Goal: Transaction & Acquisition: Purchase product/service

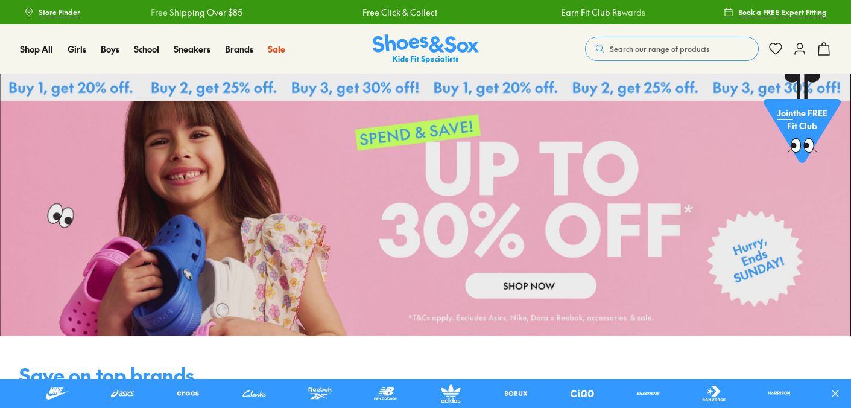
drag, startPoint x: 623, startPoint y: 47, endPoint x: 619, endPoint y: 27, distance: 20.8
click at [623, 47] on span "Search our range of products" at bounding box center [660, 48] width 100 height 11
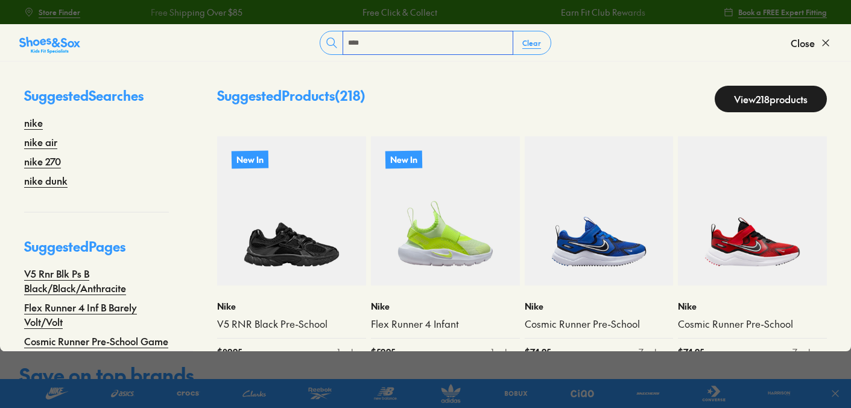
type input "****"
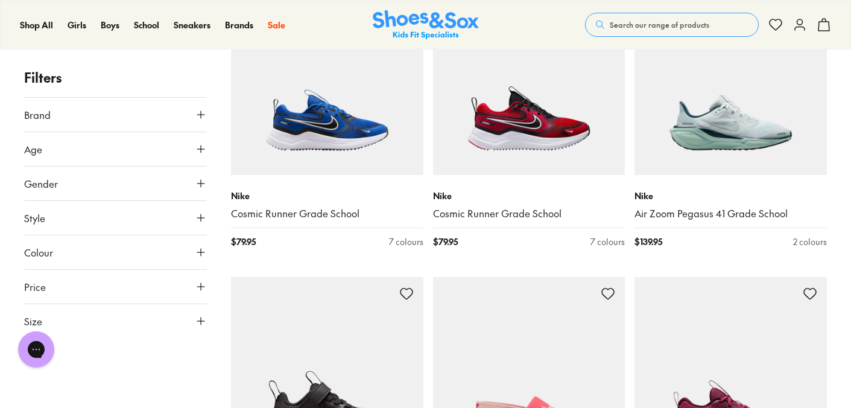
scroll to position [1404, 0]
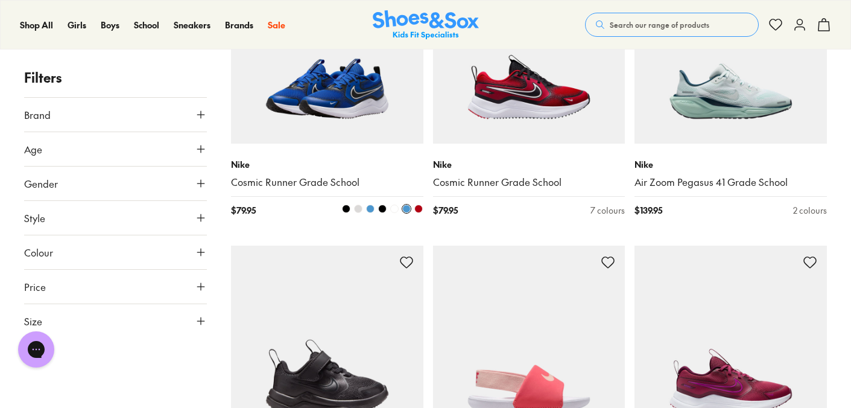
click at [346, 206] on span at bounding box center [346, 208] width 8 height 8
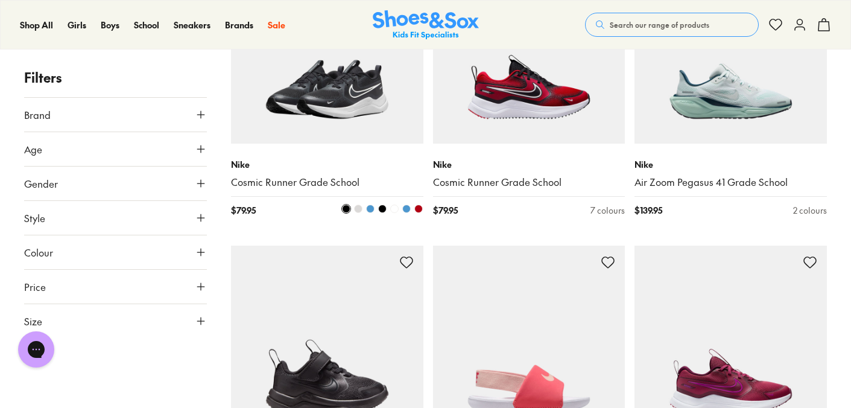
click at [334, 122] on img at bounding box center [327, 48] width 192 height 192
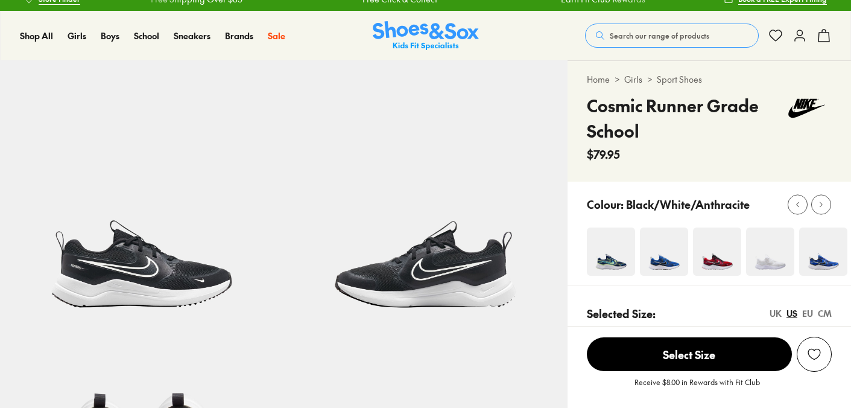
select select "*"
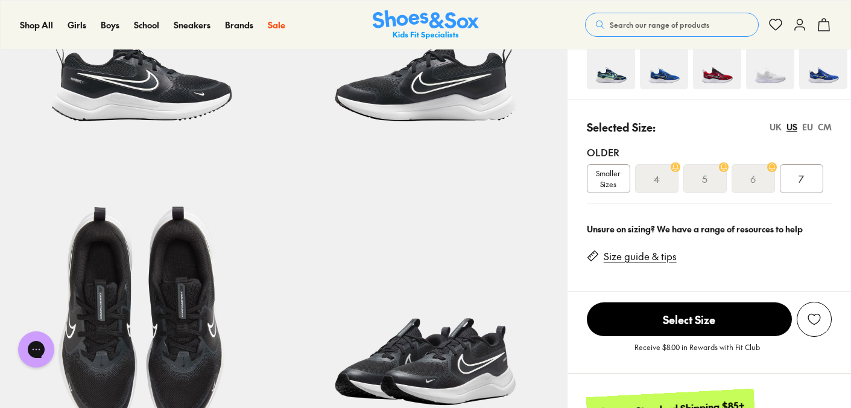
scroll to position [203, 0]
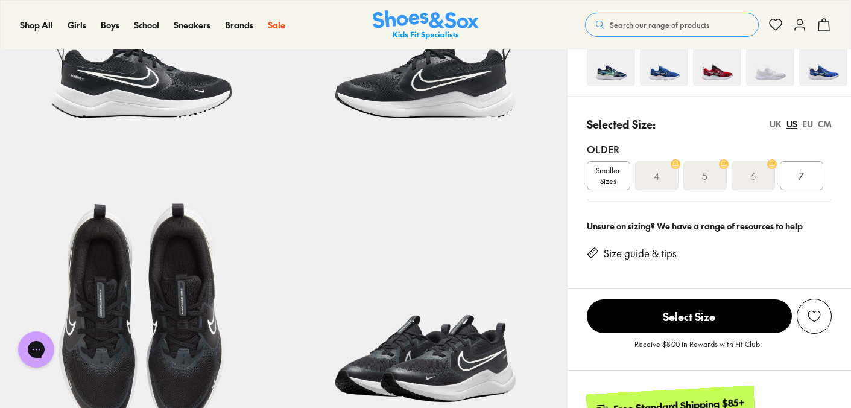
click at [697, 179] on div "5" at bounding box center [704, 175] width 43 height 29
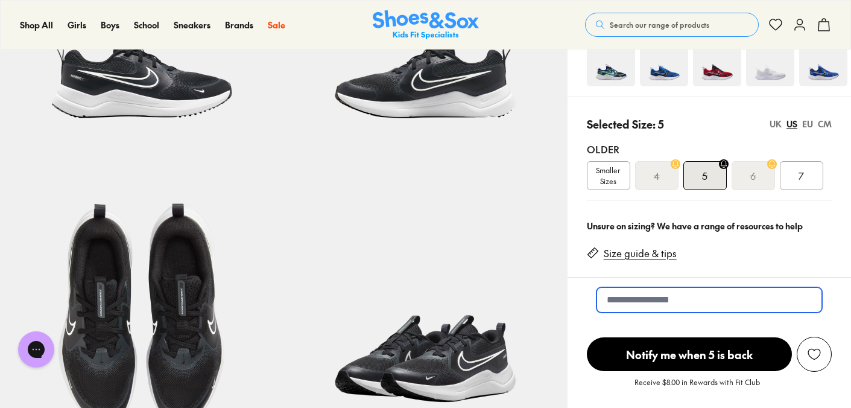
click at [689, 299] on input "email" at bounding box center [710, 299] width 226 height 25
type input "**********"
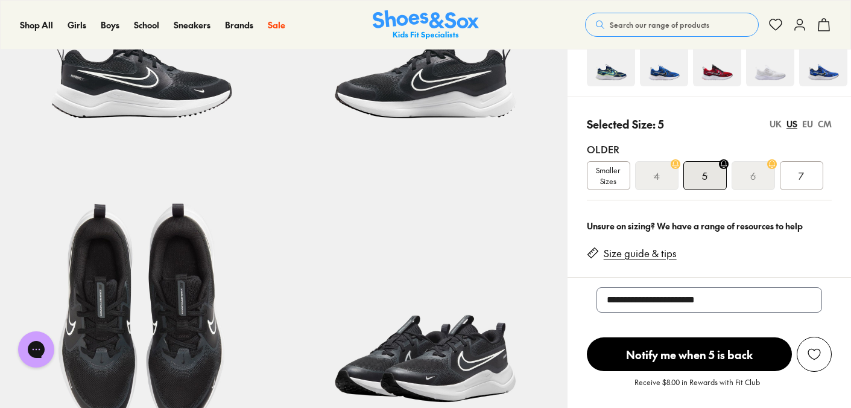
click at [692, 349] on span "Notify me when 5 is back" at bounding box center [689, 354] width 205 height 34
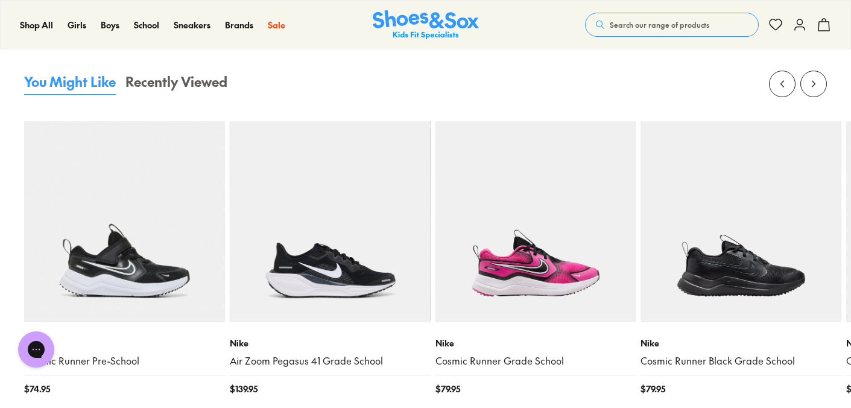
scroll to position [1224, 0]
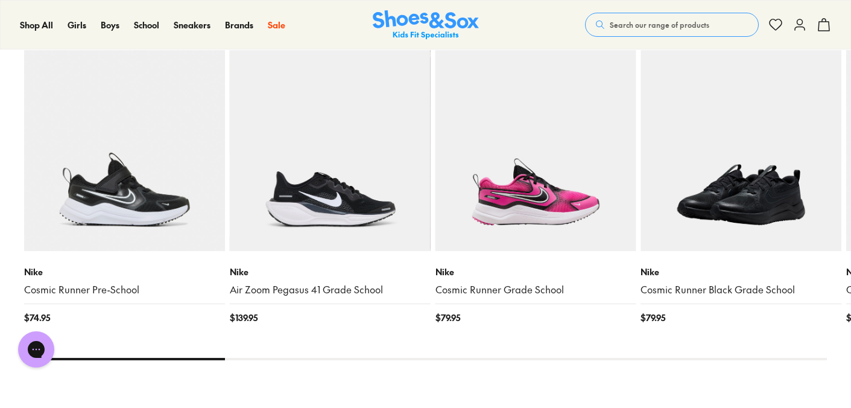
click at [756, 229] on img at bounding box center [741, 150] width 201 height 201
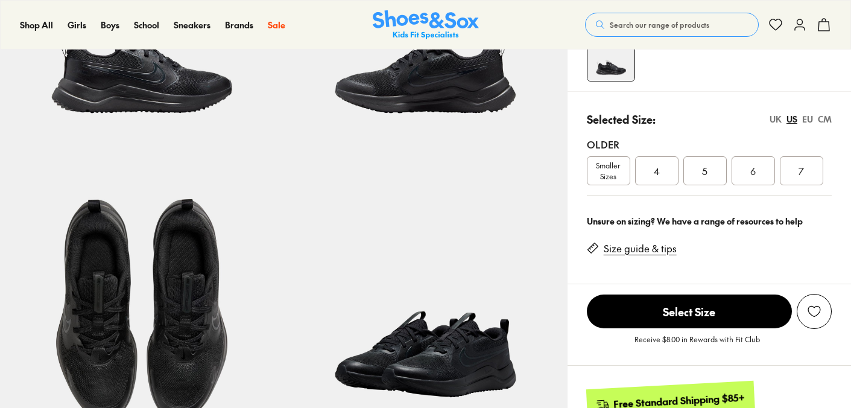
select select "*"
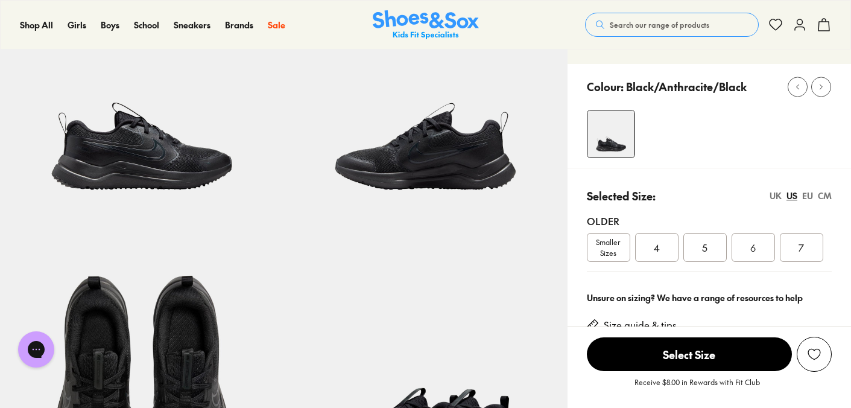
scroll to position [136, 0]
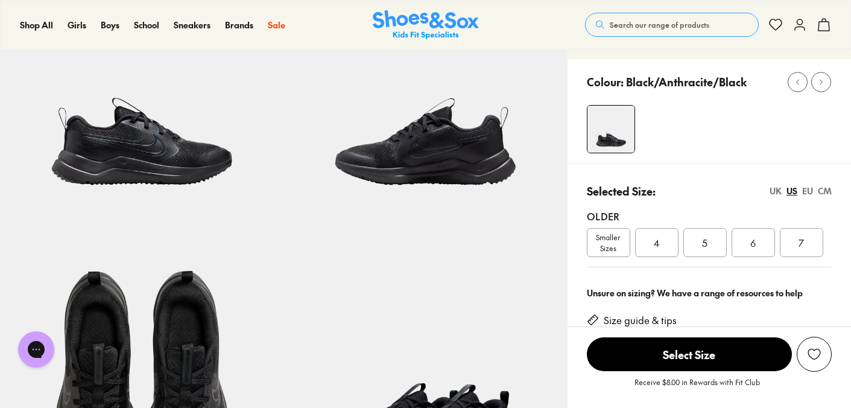
click at [827, 191] on div "CM" at bounding box center [825, 191] width 14 height 13
click at [762, 236] on div "23.8" at bounding box center [753, 242] width 43 height 29
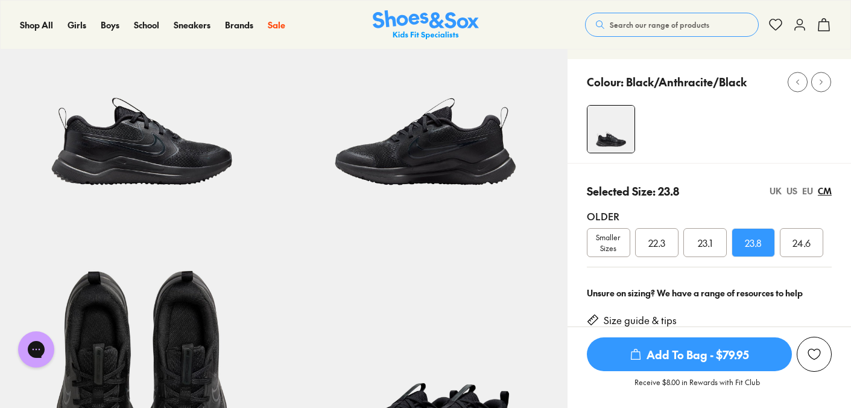
click at [805, 193] on div "EU" at bounding box center [807, 191] width 11 height 13
click at [786, 194] on div "UK US EU CM" at bounding box center [801, 191] width 62 height 13
click at [715, 345] on span "Add To Bag - $79.95" at bounding box center [689, 354] width 205 height 34
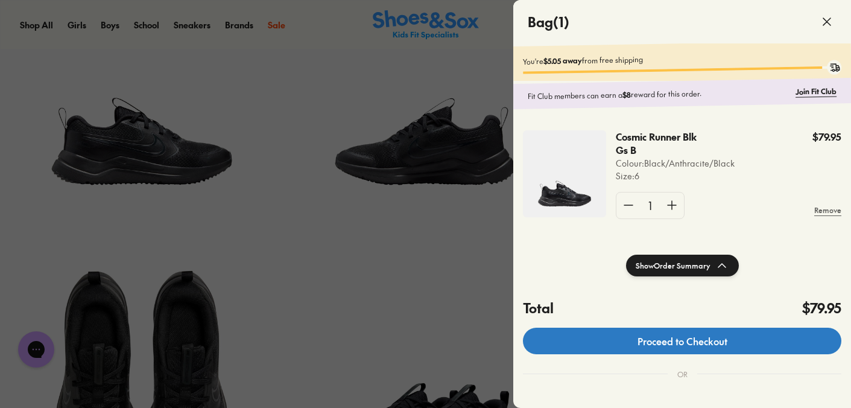
click at [705, 352] on link "Proceed to Checkout" at bounding box center [682, 341] width 318 height 27
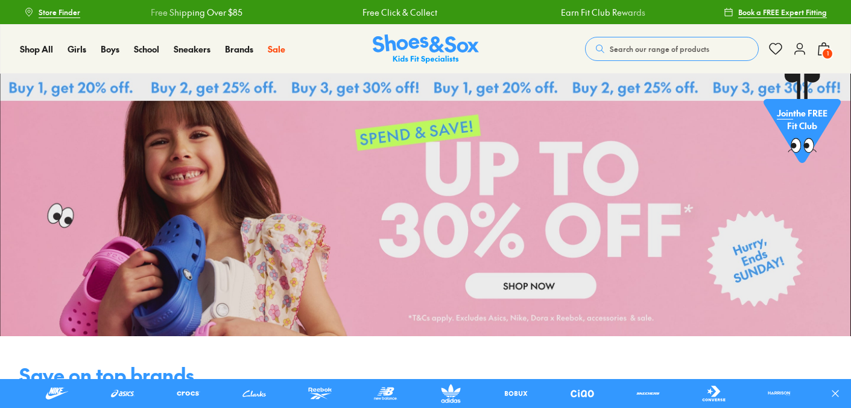
click at [820, 49] on icon at bounding box center [824, 49] width 14 height 14
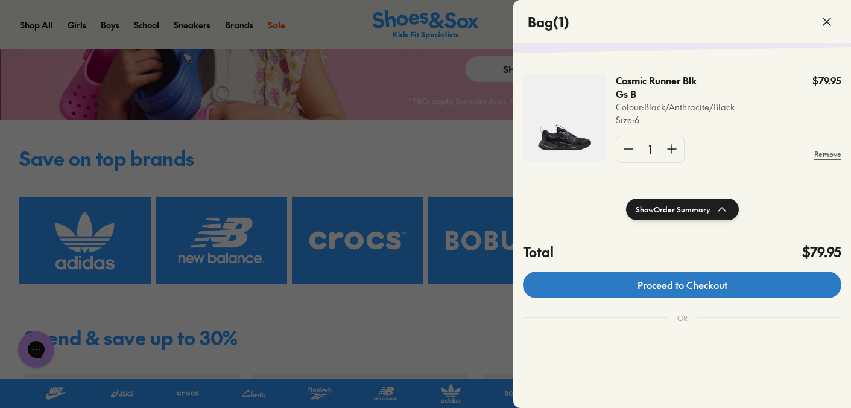
scroll to position [62, 0]
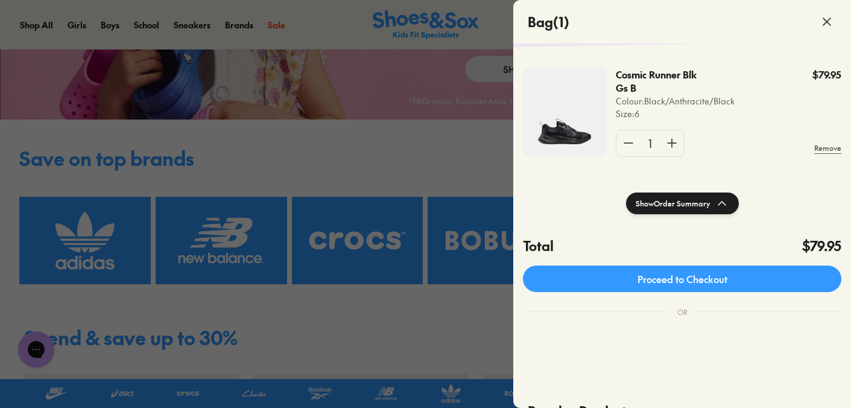
click at [718, 205] on use at bounding box center [721, 203] width 7 height 4
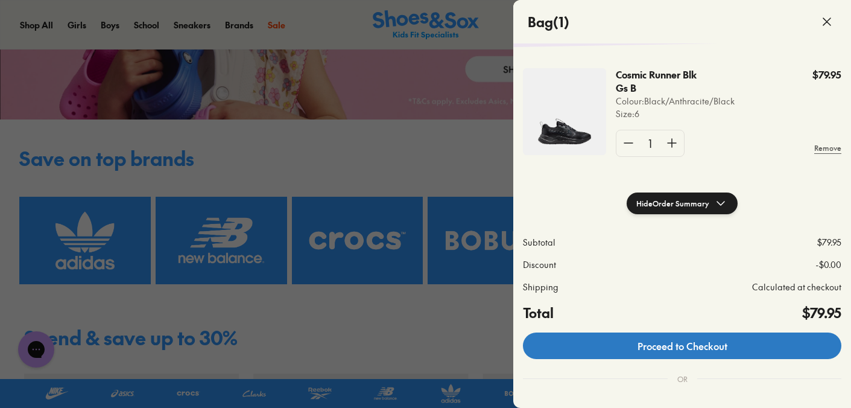
click at [695, 341] on link "Proceed to Checkout" at bounding box center [682, 345] width 318 height 27
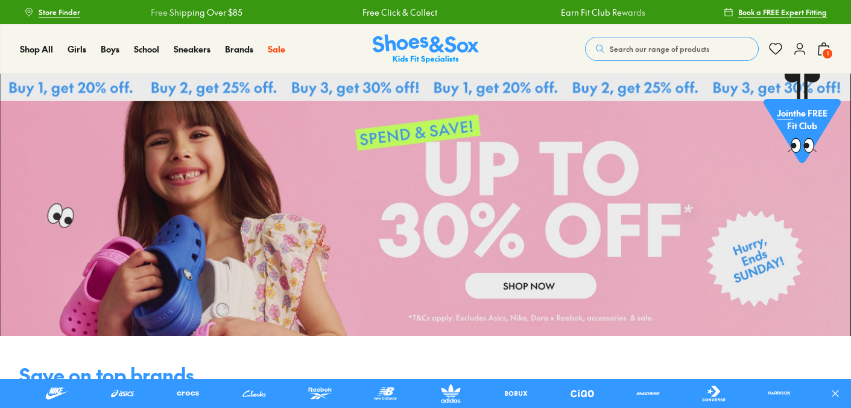
click at [797, 51] on use at bounding box center [800, 48] width 10 height 11
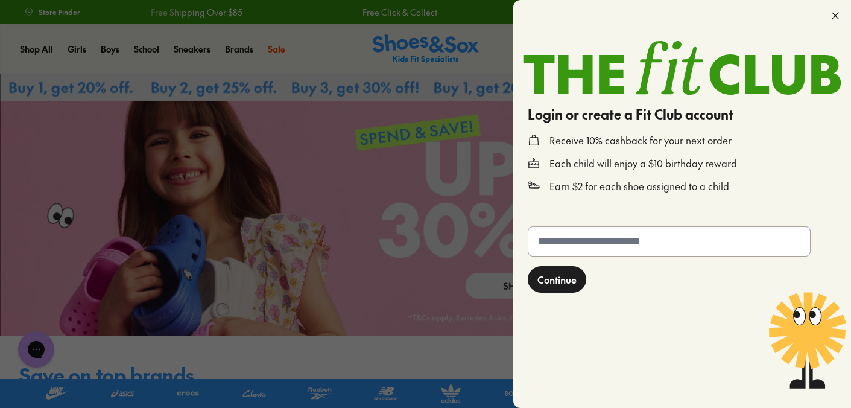
click at [635, 247] on input "text" at bounding box center [669, 241] width 282 height 29
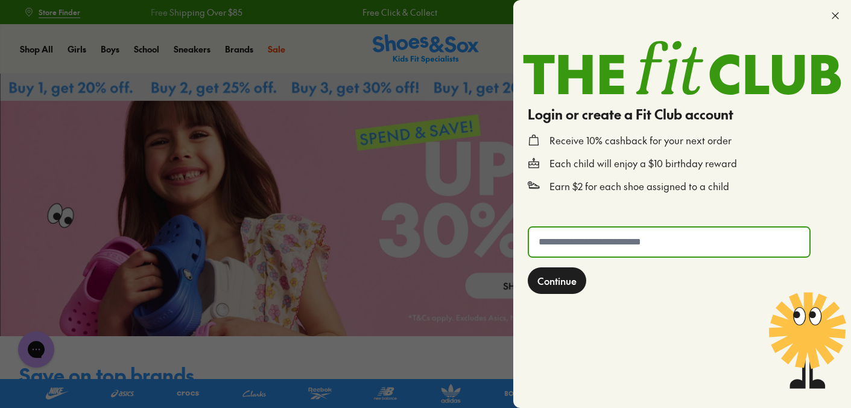
type input "**********"
click at [541, 284] on span "Continue" at bounding box center [556, 280] width 39 height 14
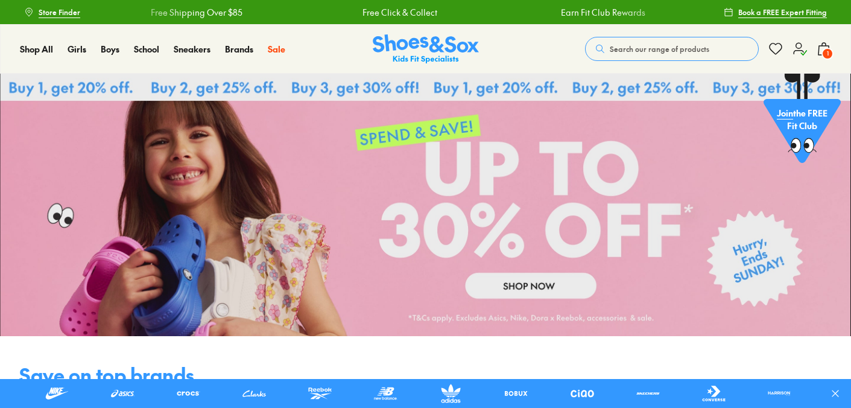
click at [820, 51] on icon at bounding box center [824, 49] width 14 height 14
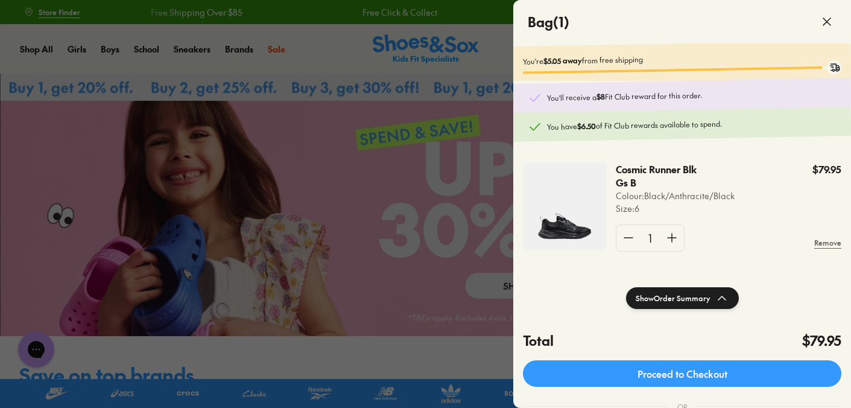
click at [416, 299] on div at bounding box center [425, 204] width 851 height 408
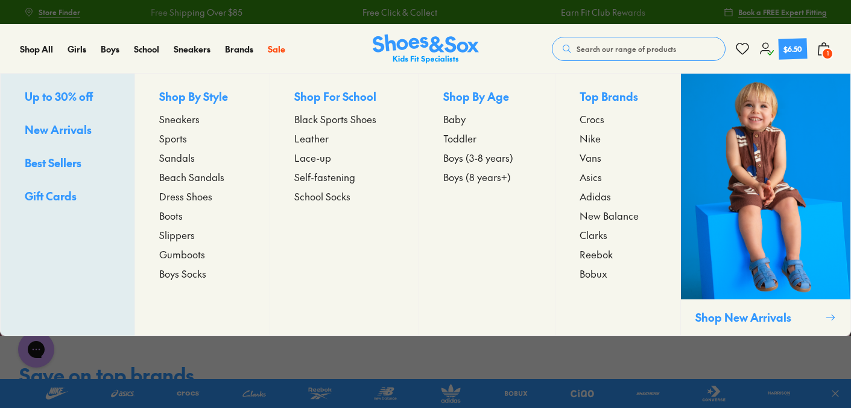
click at [186, 276] on span "Boys Socks" at bounding box center [182, 273] width 47 height 14
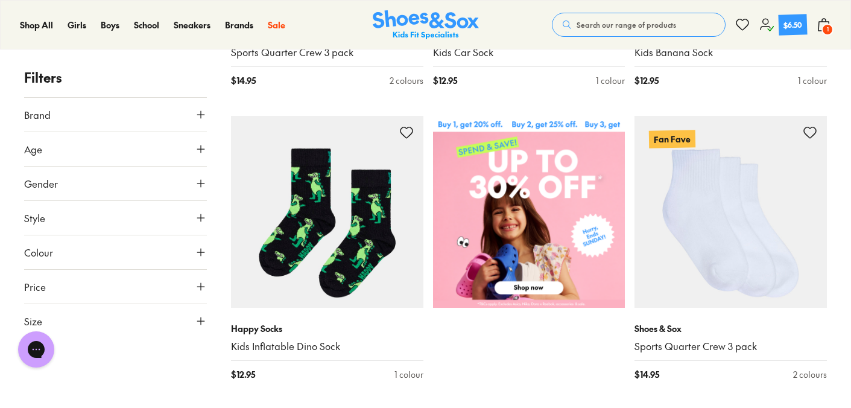
scroll to position [424, 0]
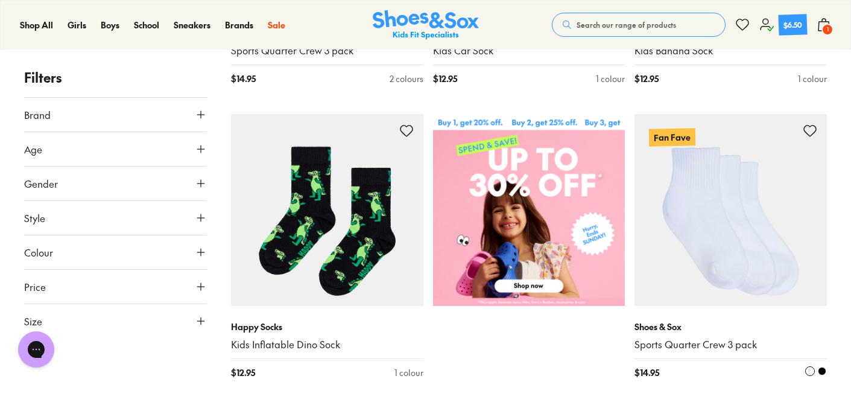
click at [680, 236] on img at bounding box center [731, 210] width 192 height 192
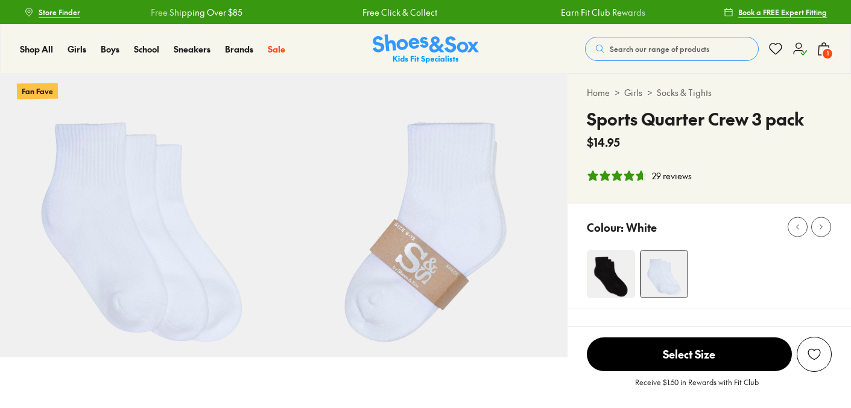
select select "*"
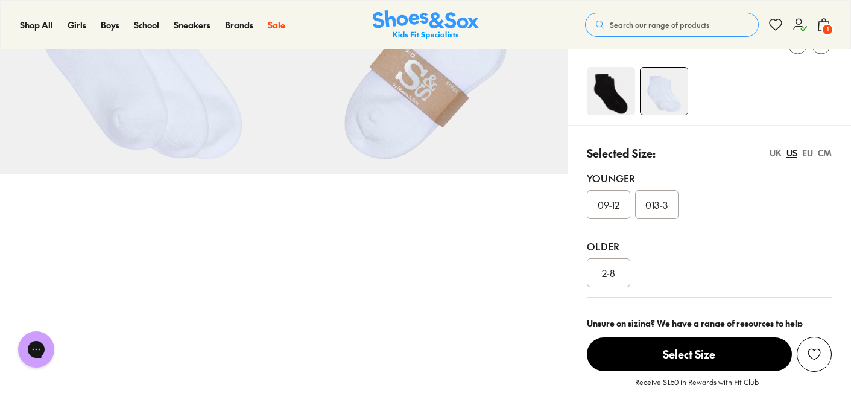
scroll to position [191, 0]
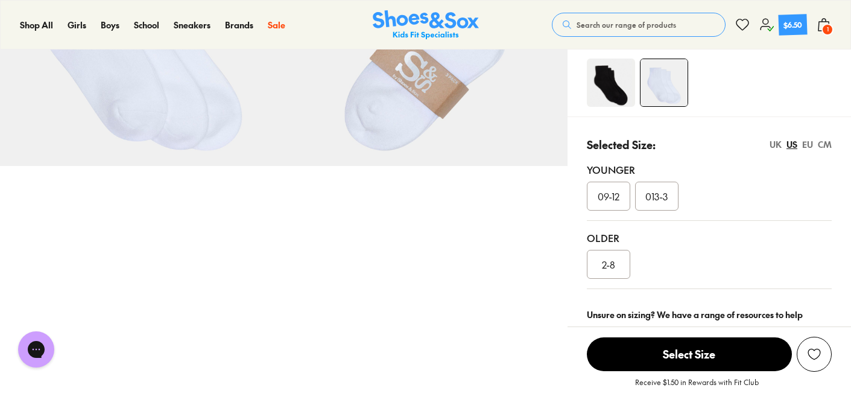
click at [603, 273] on div "2-8" at bounding box center [608, 264] width 43 height 29
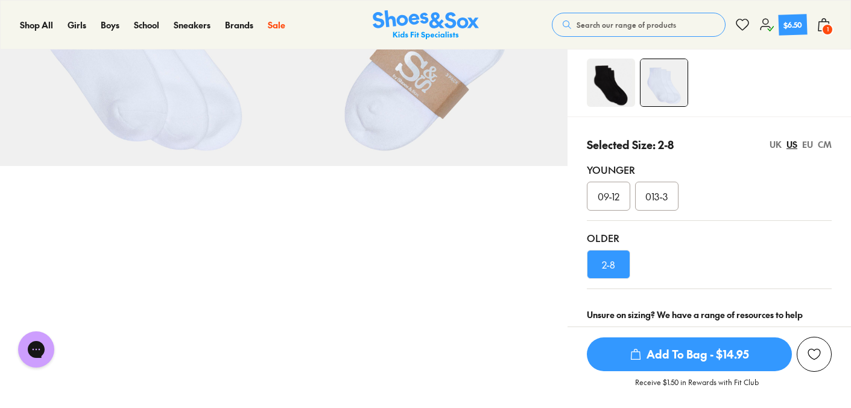
click at [825, 144] on div "CM" at bounding box center [825, 144] width 14 height 13
click at [805, 143] on div "EU" at bounding box center [807, 144] width 11 height 13
click at [793, 143] on div "US" at bounding box center [792, 144] width 11 height 13
click at [689, 351] on span "Add To Bag - $14.95" at bounding box center [689, 354] width 205 height 34
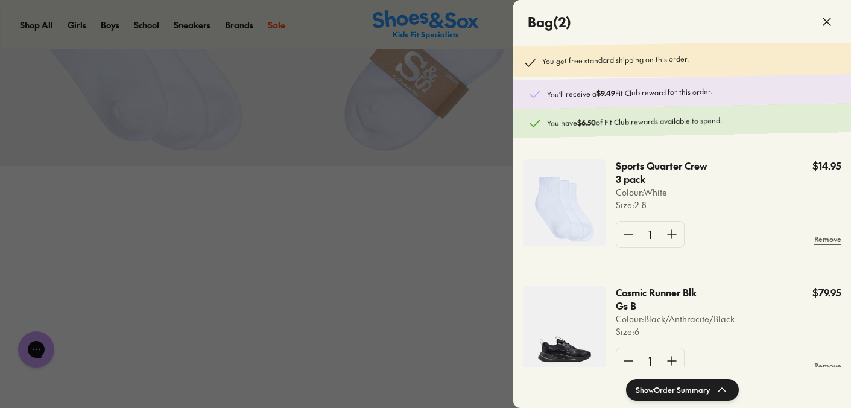
scroll to position [15, 0]
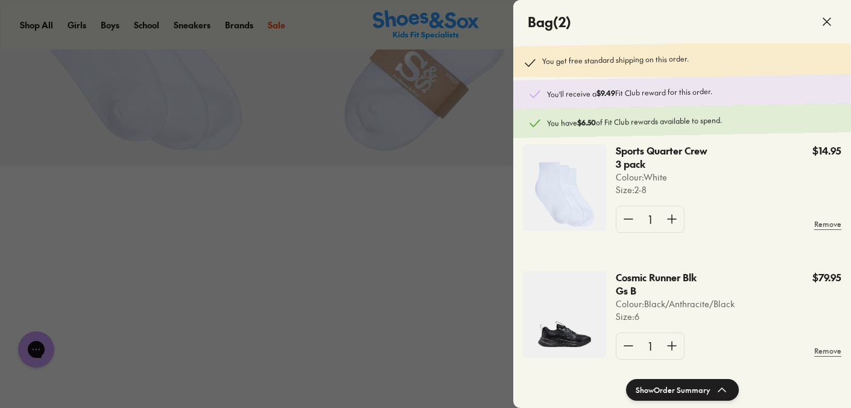
click at [667, 383] on button "Show Order Summary" at bounding box center [682, 390] width 113 height 22
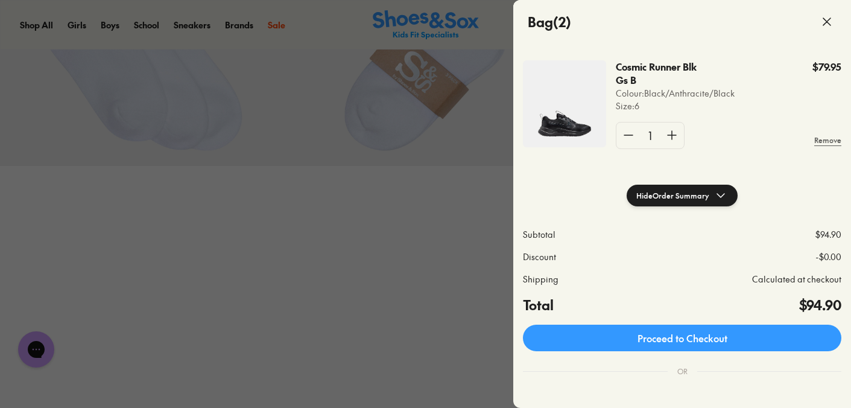
scroll to position [209, 0]
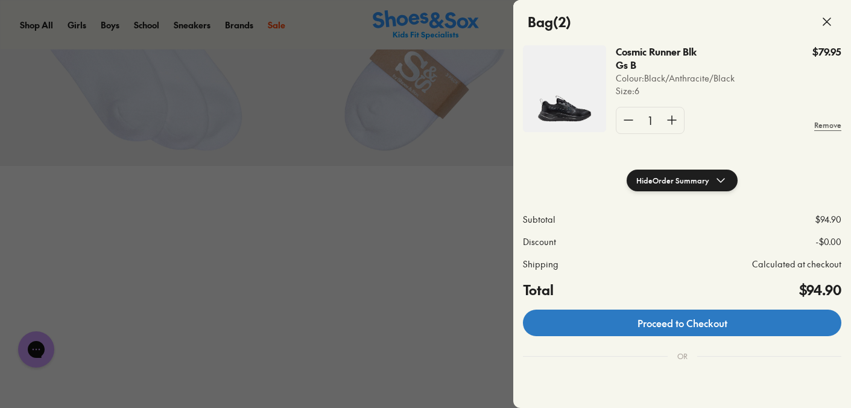
click at [708, 329] on link "Proceed to Checkout" at bounding box center [682, 322] width 318 height 27
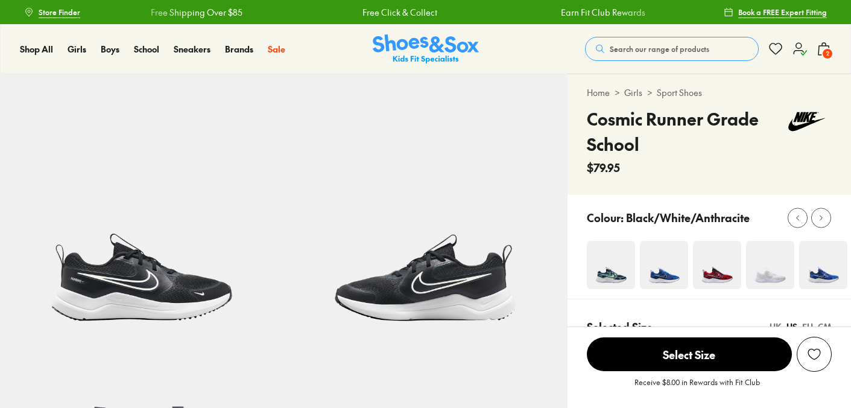
select select "*"
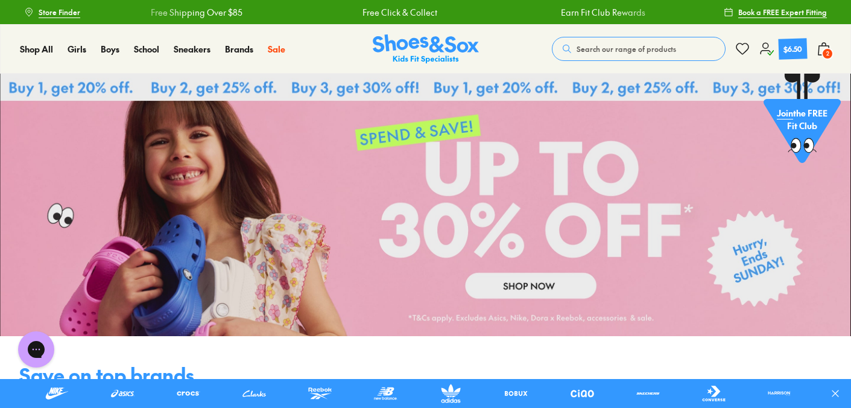
click at [826, 47] on icon at bounding box center [824, 49] width 14 height 14
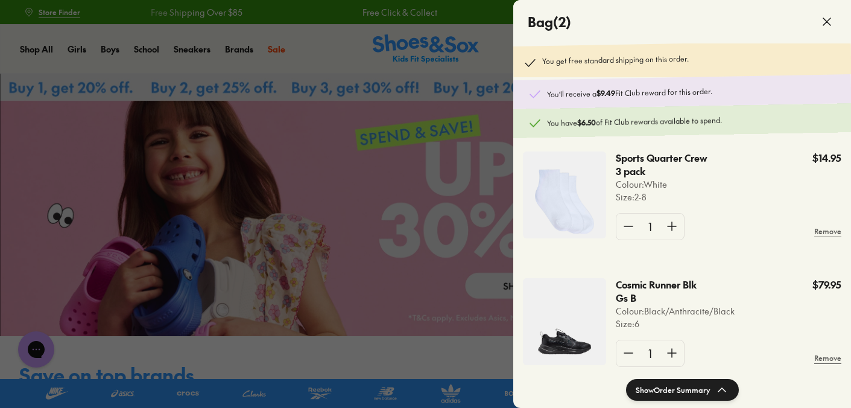
scroll to position [36, 0]
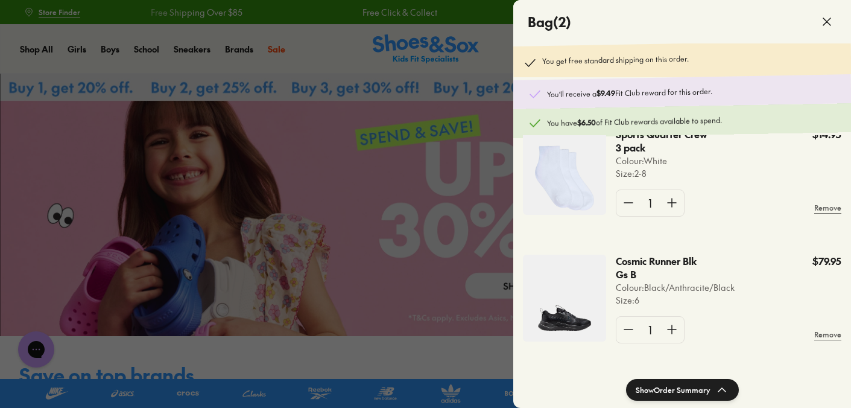
click at [679, 388] on button "Show Order Summary" at bounding box center [682, 390] width 113 height 22
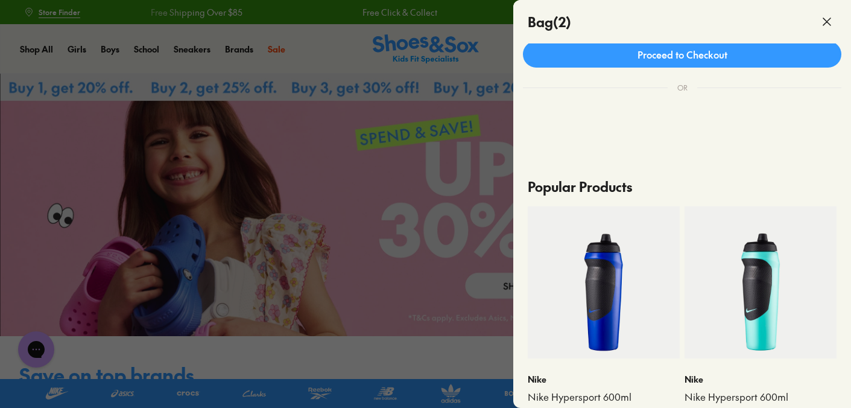
scroll to position [347, 0]
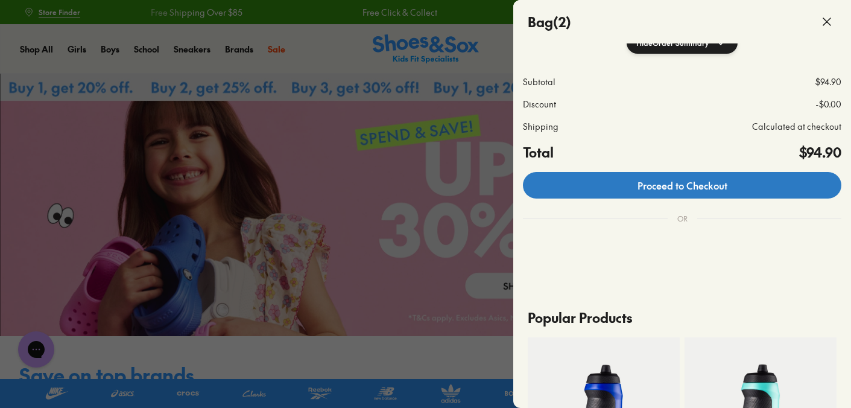
click at [710, 178] on link "Proceed to Checkout" at bounding box center [682, 185] width 318 height 27
